Goal: Task Accomplishment & Management: Complete application form

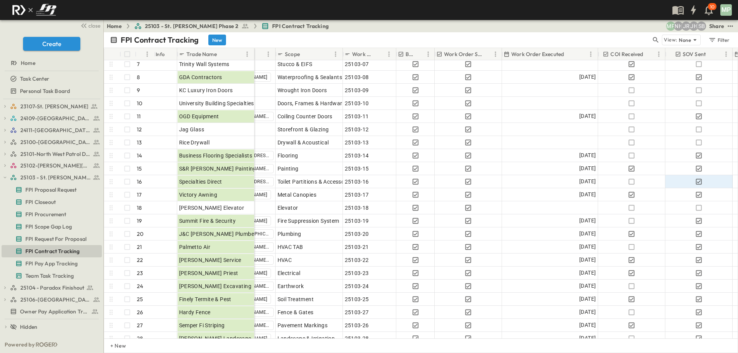
scroll to position [81, 119]
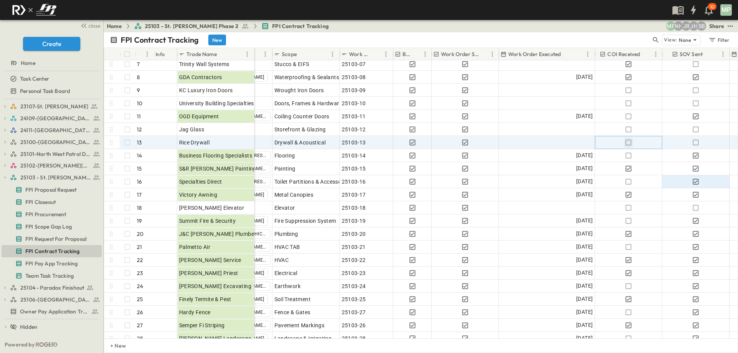
click at [627, 142] on icon "button" at bounding box center [629, 143] width 8 height 8
click at [37, 255] on span "FPI Contract Tracking" at bounding box center [52, 252] width 55 height 8
click at [40, 250] on span "FPI Contract Tracking" at bounding box center [52, 252] width 55 height 8
click at [6, 177] on icon "button" at bounding box center [5, 178] width 3 height 2
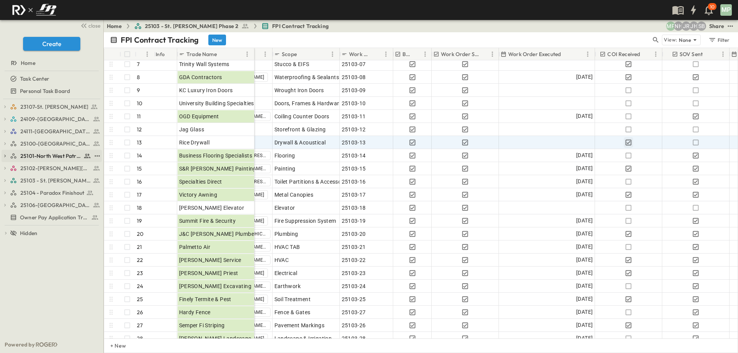
click at [6, 157] on icon "button" at bounding box center [4, 155] width 5 height 5
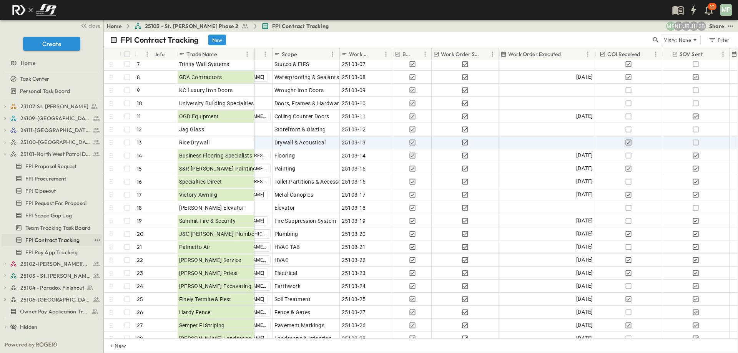
click at [48, 241] on span "FPI Contract Tracking" at bounding box center [52, 240] width 55 height 8
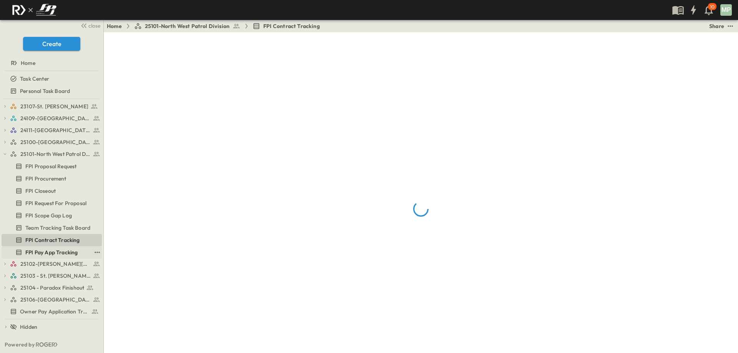
click at [54, 254] on span "FPI Pay App Tracking" at bounding box center [51, 253] width 52 height 8
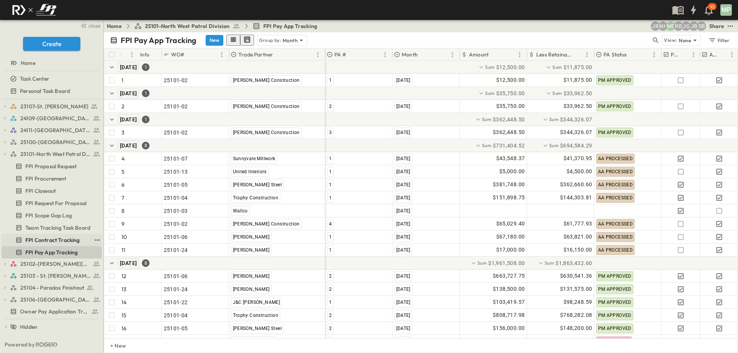
click at [62, 240] on span "FPI Contract Tracking" at bounding box center [52, 240] width 55 height 8
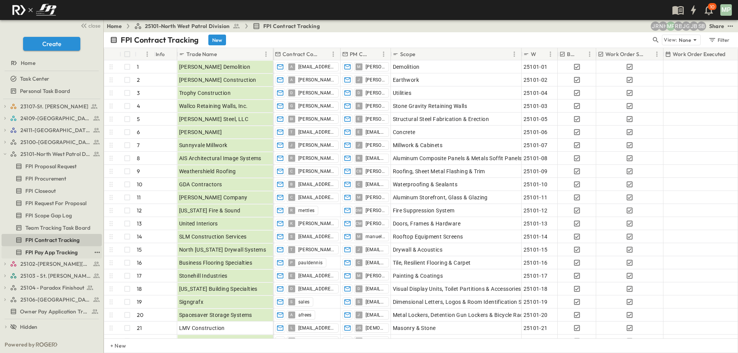
click at [47, 255] on span "FPI Pay App Tracking" at bounding box center [51, 253] width 52 height 8
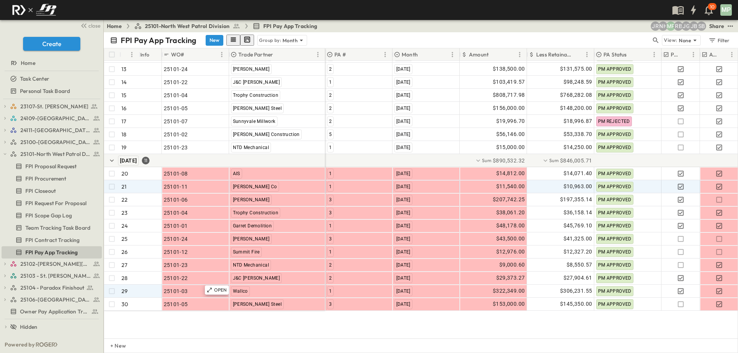
scroll to position [251, 0]
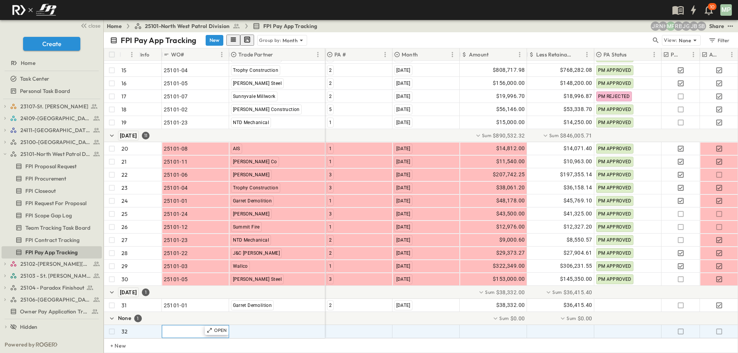
click at [186, 328] on span ""24101-01"" at bounding box center [178, 332] width 28 height 8
type input "********"
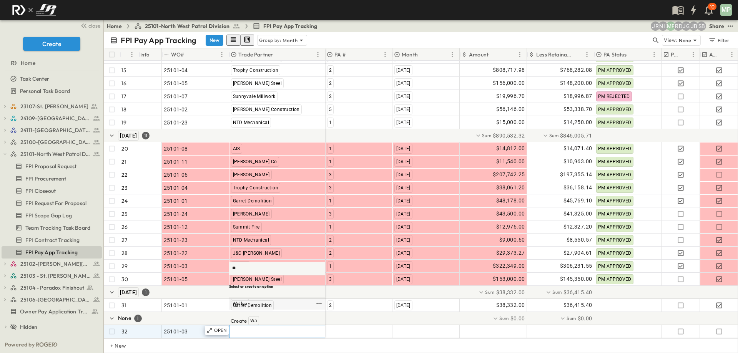
type input "**"
click at [234, 308] on div "Wallco" at bounding box center [240, 303] width 18 height 9
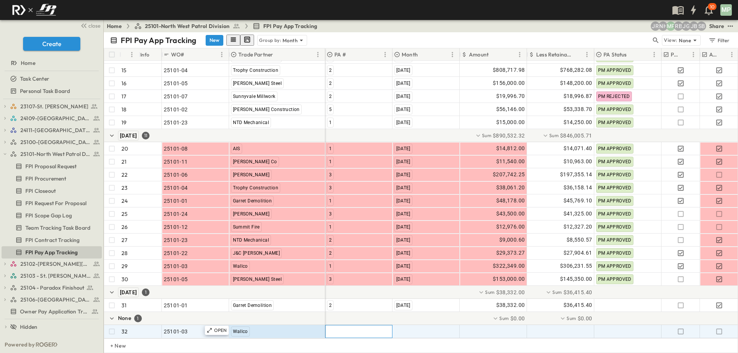
click at [336, 326] on div at bounding box center [359, 332] width 67 height 12
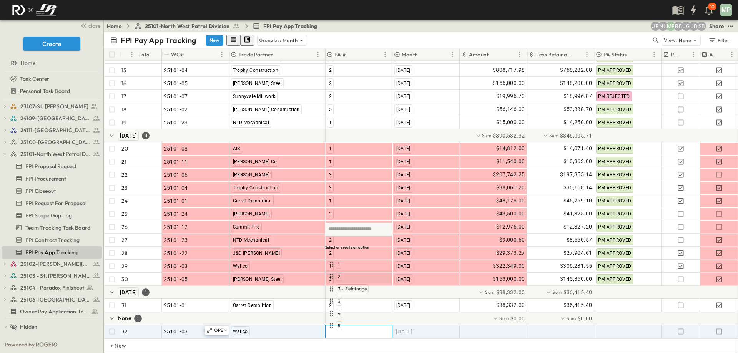
type input "*"
click at [329, 329] on div "2" at bounding box center [330, 325] width 6 height 9
click at [431, 326] on div ""[DATE]"" at bounding box center [426, 332] width 67 height 12
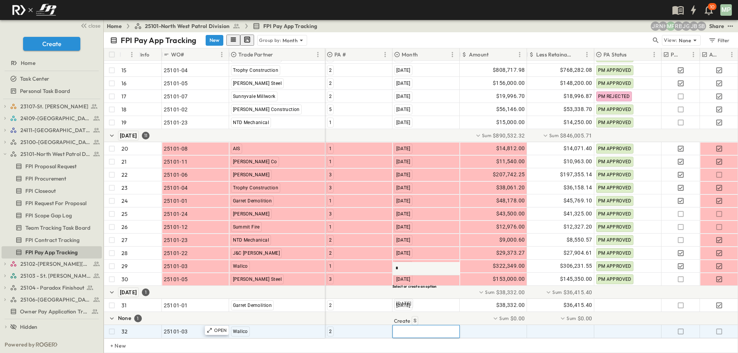
scroll to position [0, 0]
type input "**"
click at [411, 307] on span "[DATE]" at bounding box center [403, 304] width 15 height 6
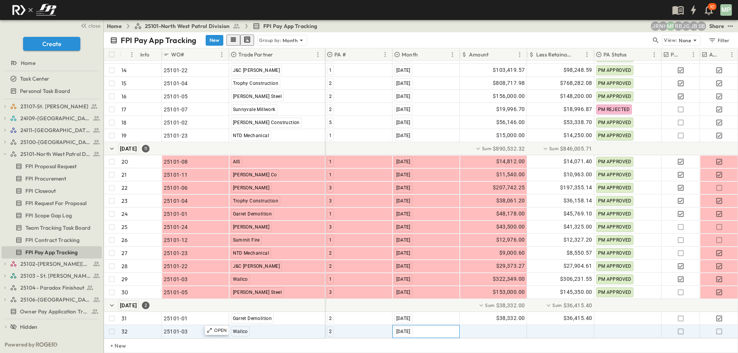
scroll to position [238, 0]
click at [511, 329] on div at bounding box center [493, 332] width 67 height 12
type input "********"
type input "*"
type input "********"
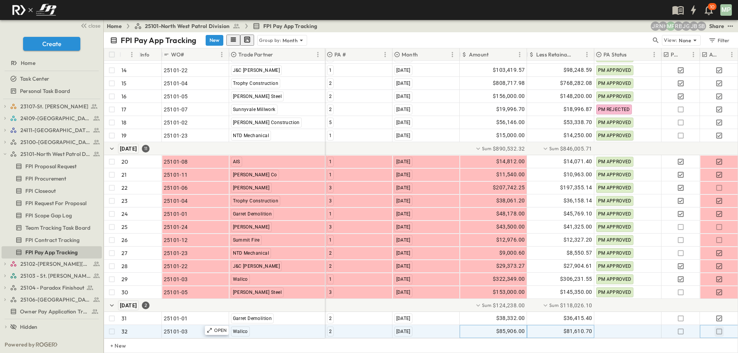
click at [717, 328] on icon "button" at bounding box center [719, 332] width 8 height 8
